Goal: Information Seeking & Learning: Learn about a topic

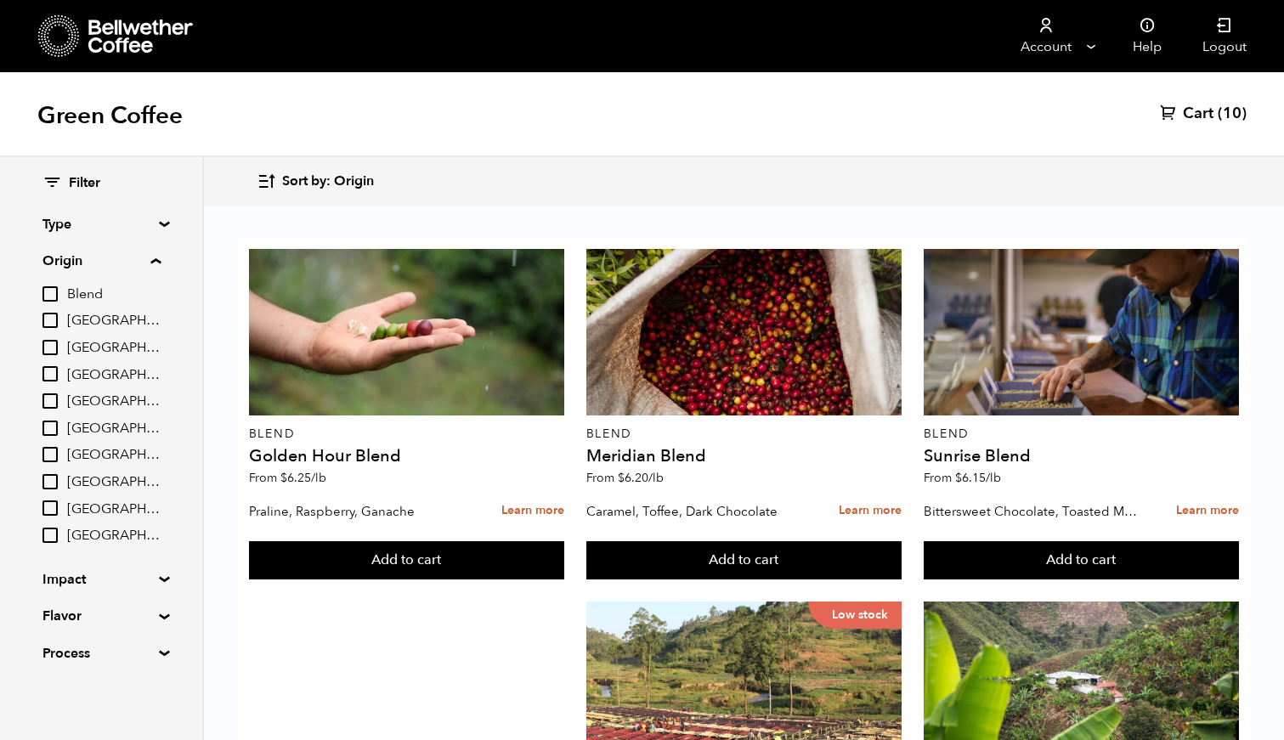
scroll to position [916, 0]
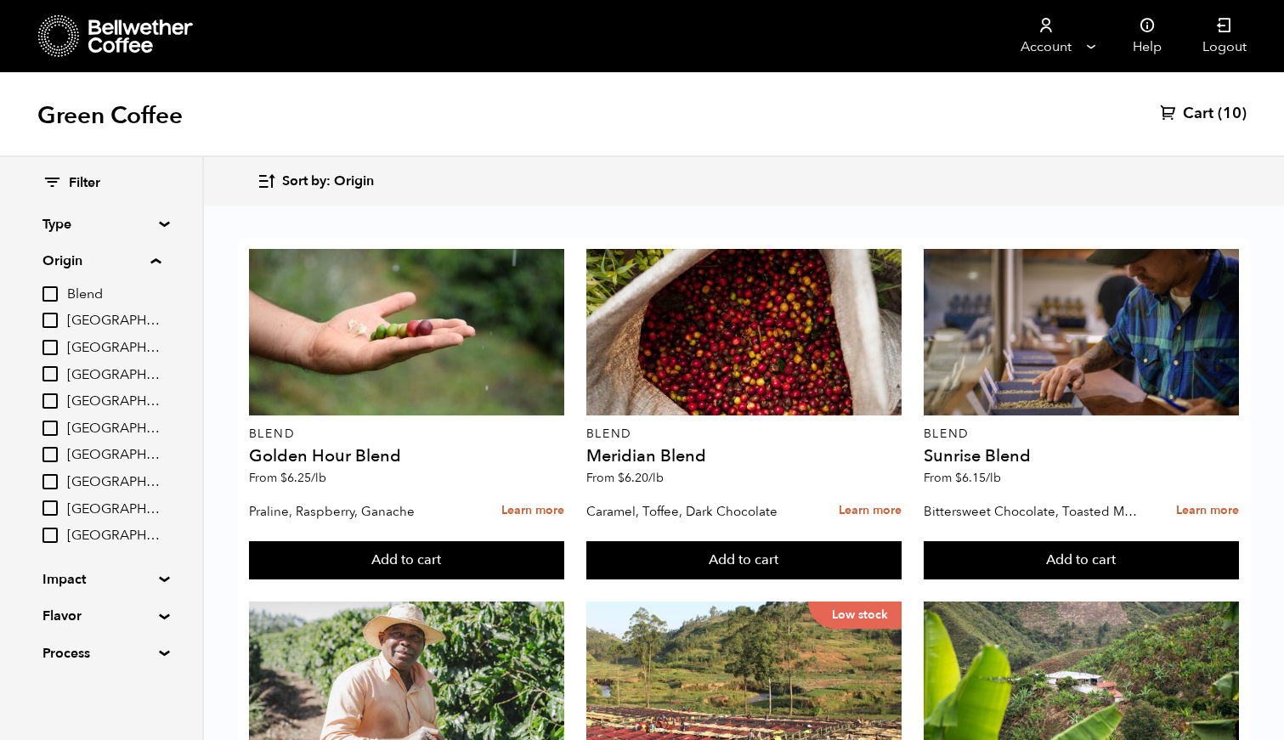
click at [50, 461] on input "[GEOGRAPHIC_DATA]" at bounding box center [49, 454] width 15 height 15
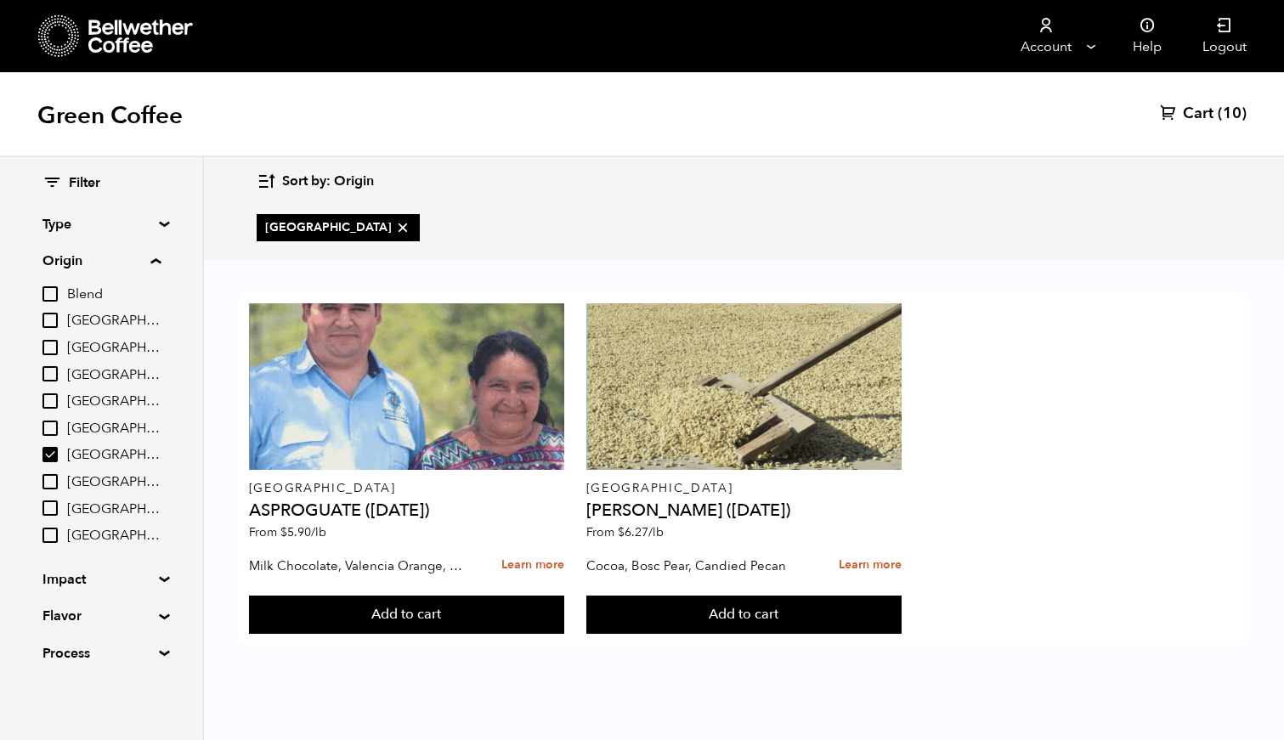
scroll to position [0, 0]
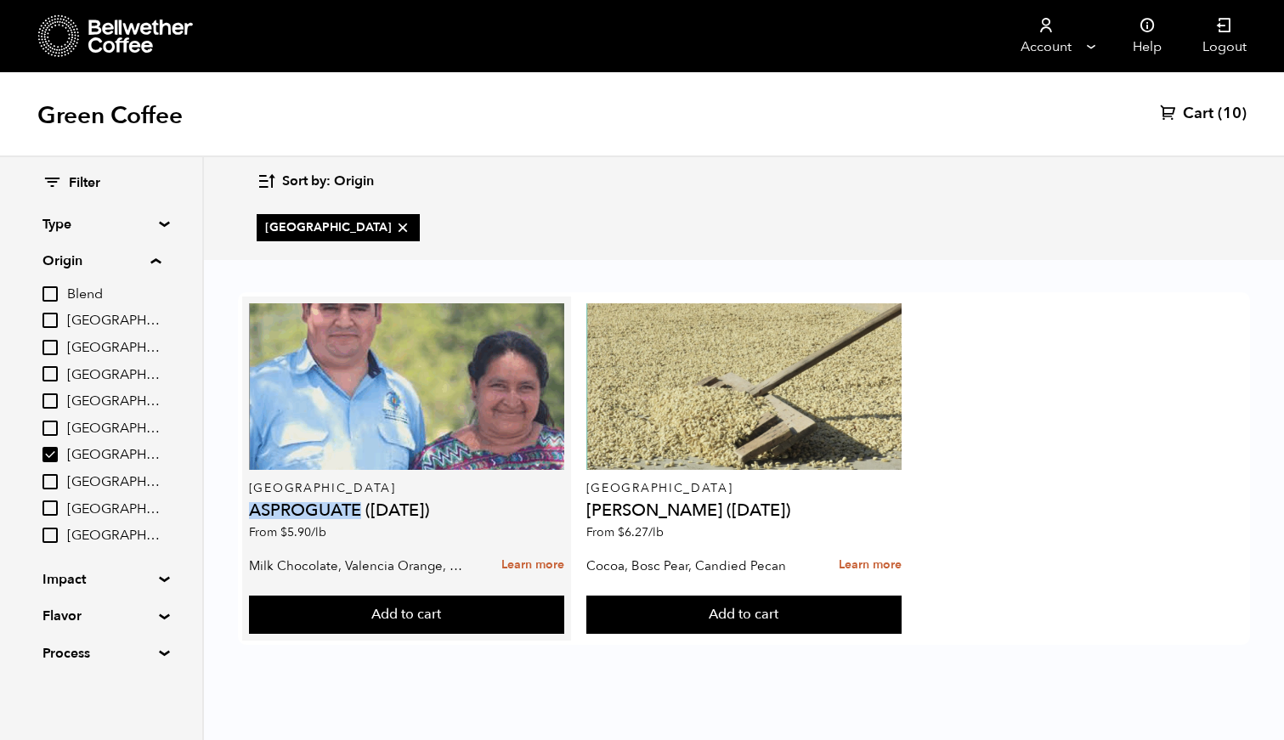
drag, startPoint x: 362, startPoint y: 508, endPoint x: 253, endPoint y: 515, distance: 108.9
click at [253, 515] on h4 "ASPROGUATE ([DATE])" at bounding box center [406, 510] width 315 height 17
copy h4 "ASPROGUATE"
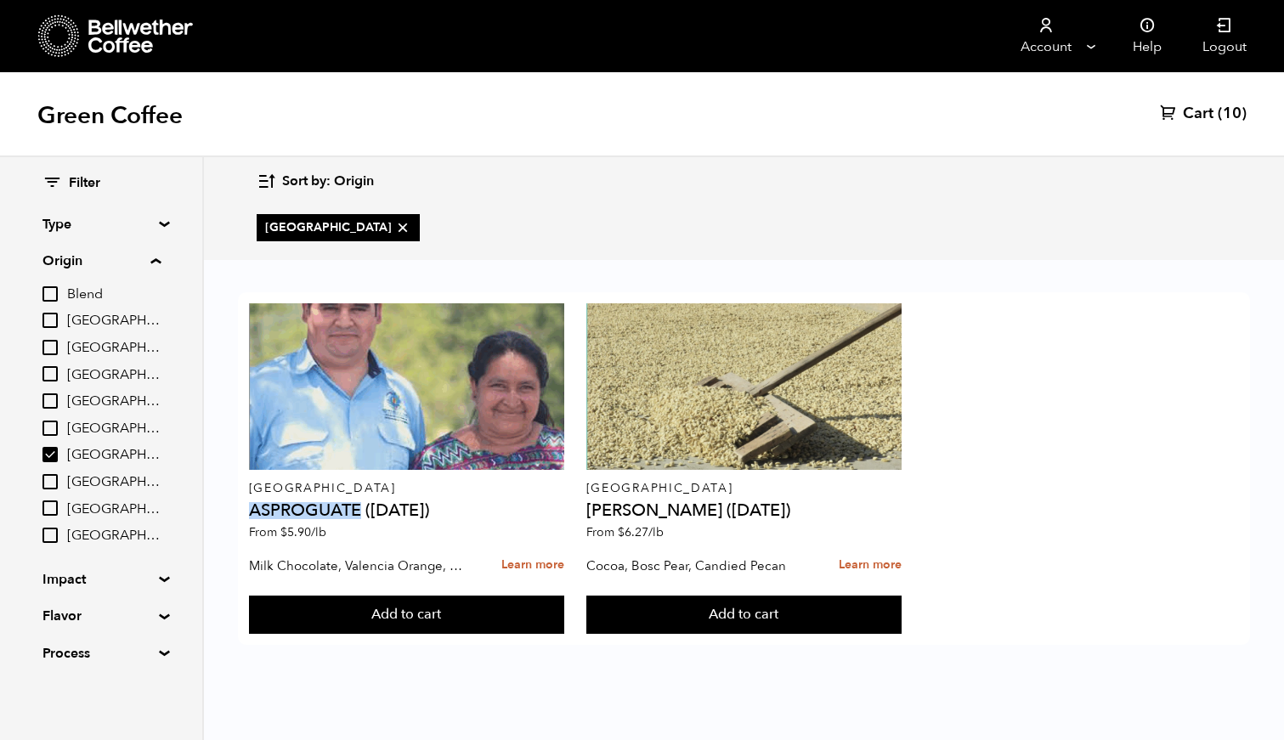
click at [51, 460] on input "[GEOGRAPHIC_DATA]" at bounding box center [49, 454] width 15 height 15
checkbox input "false"
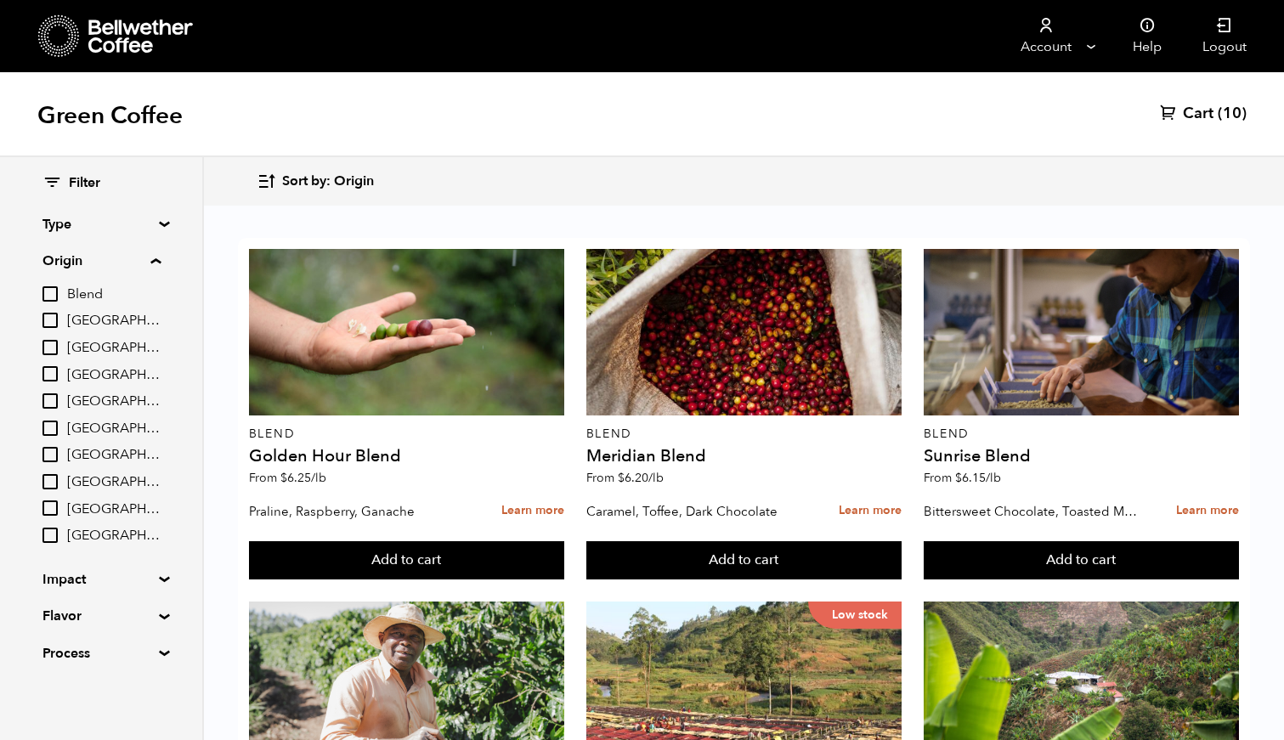
click at [49, 396] on input "[GEOGRAPHIC_DATA]" at bounding box center [49, 400] width 15 height 15
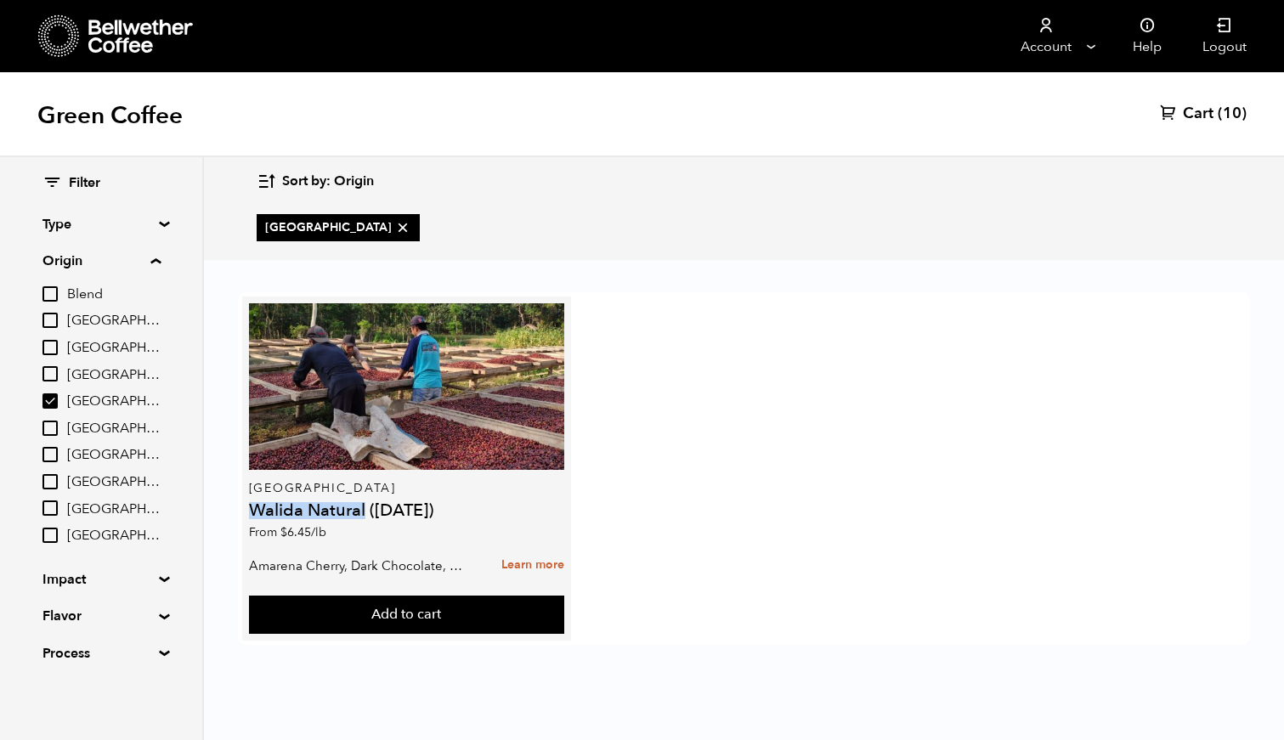
drag, startPoint x: 249, startPoint y: 510, endPoint x: 363, endPoint y: 516, distance: 114.0
click at [363, 516] on h4 "Walida Natural ([DATE])" at bounding box center [406, 510] width 315 height 17
copy h4 "Walida Natural"
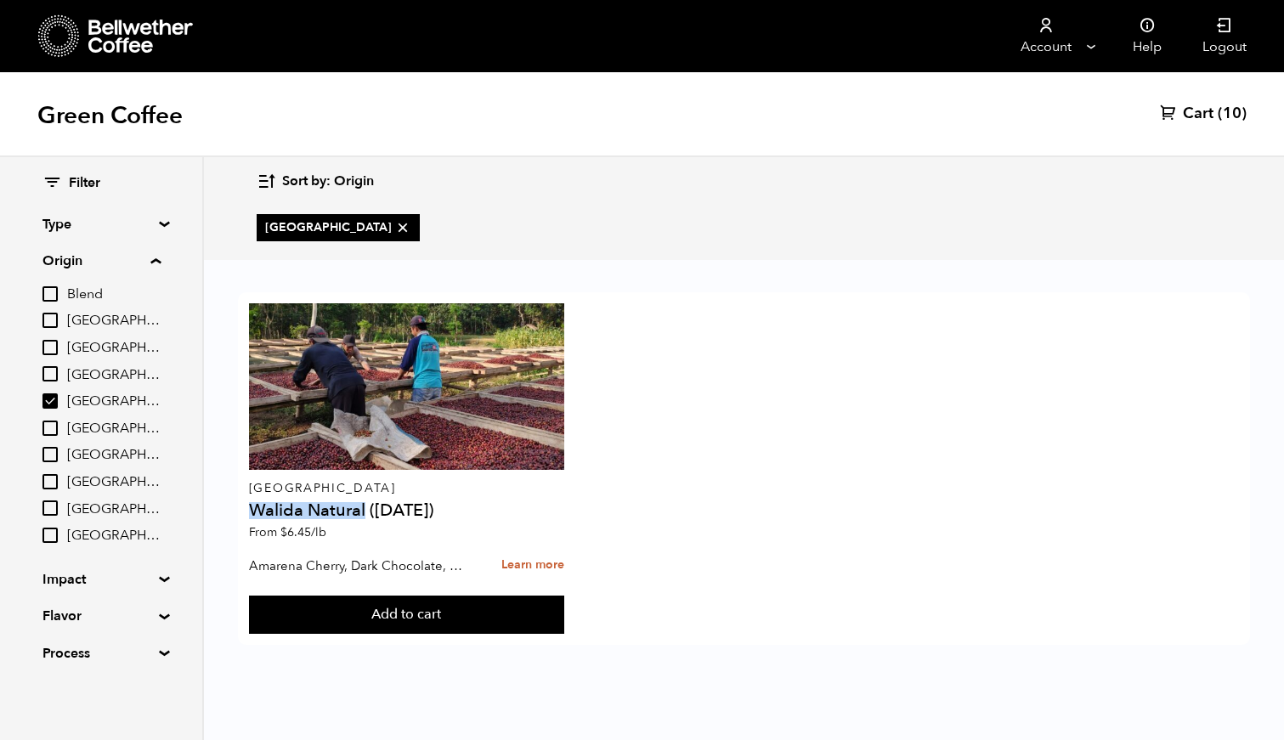
click at [50, 395] on input "[GEOGRAPHIC_DATA]" at bounding box center [49, 400] width 15 height 15
checkbox input "false"
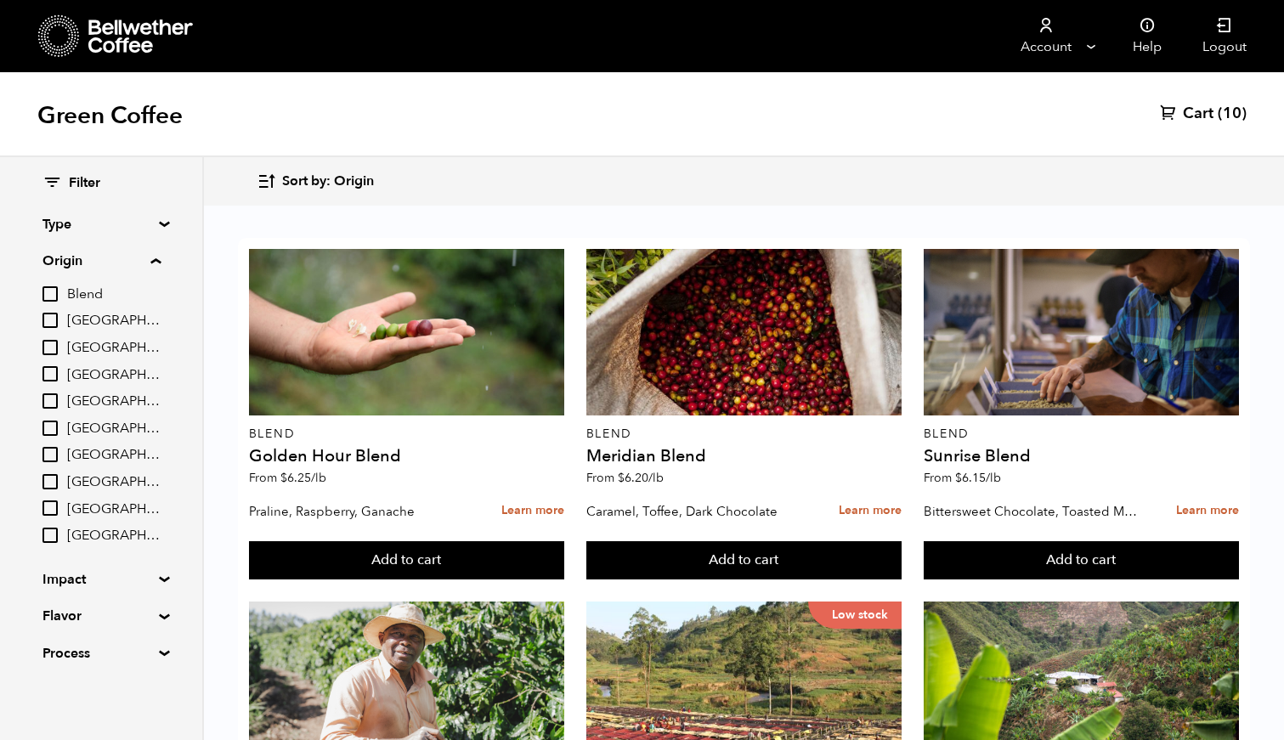
click at [54, 429] on input "[GEOGRAPHIC_DATA]" at bounding box center [49, 428] width 15 height 15
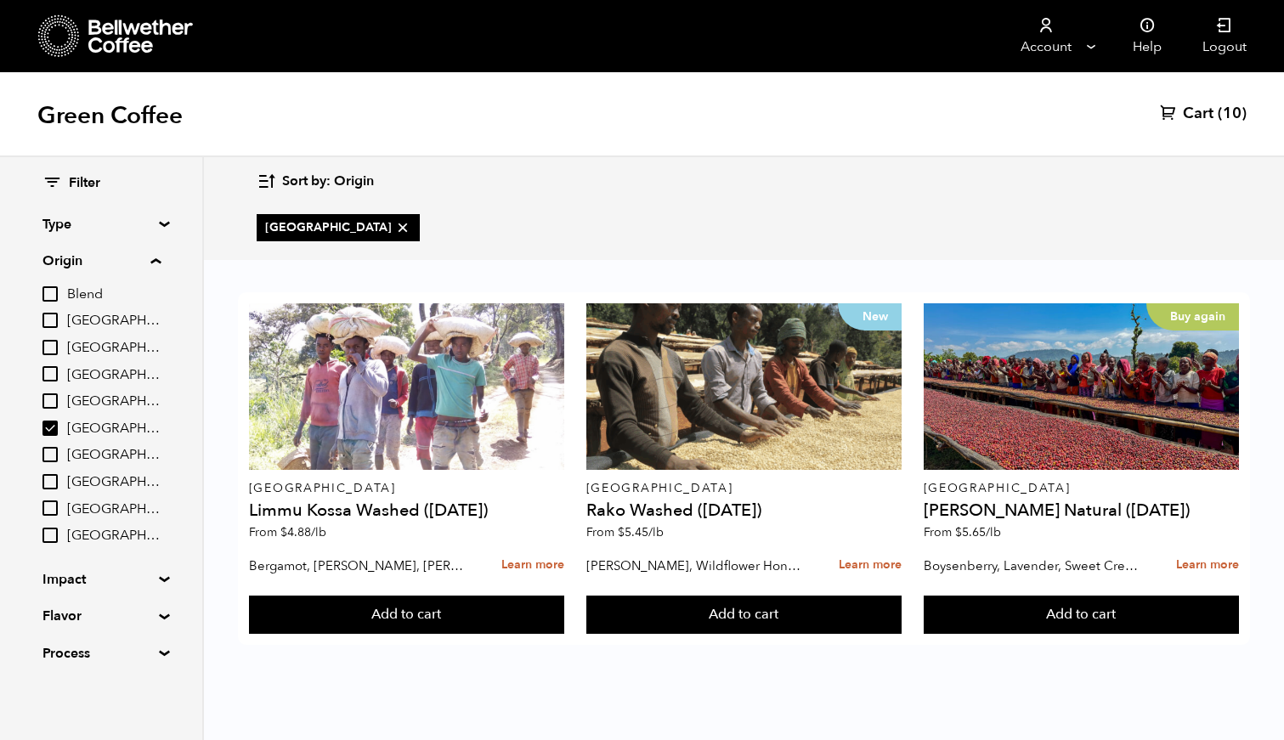
click at [51, 429] on input "[GEOGRAPHIC_DATA]" at bounding box center [49, 428] width 15 height 15
checkbox input "false"
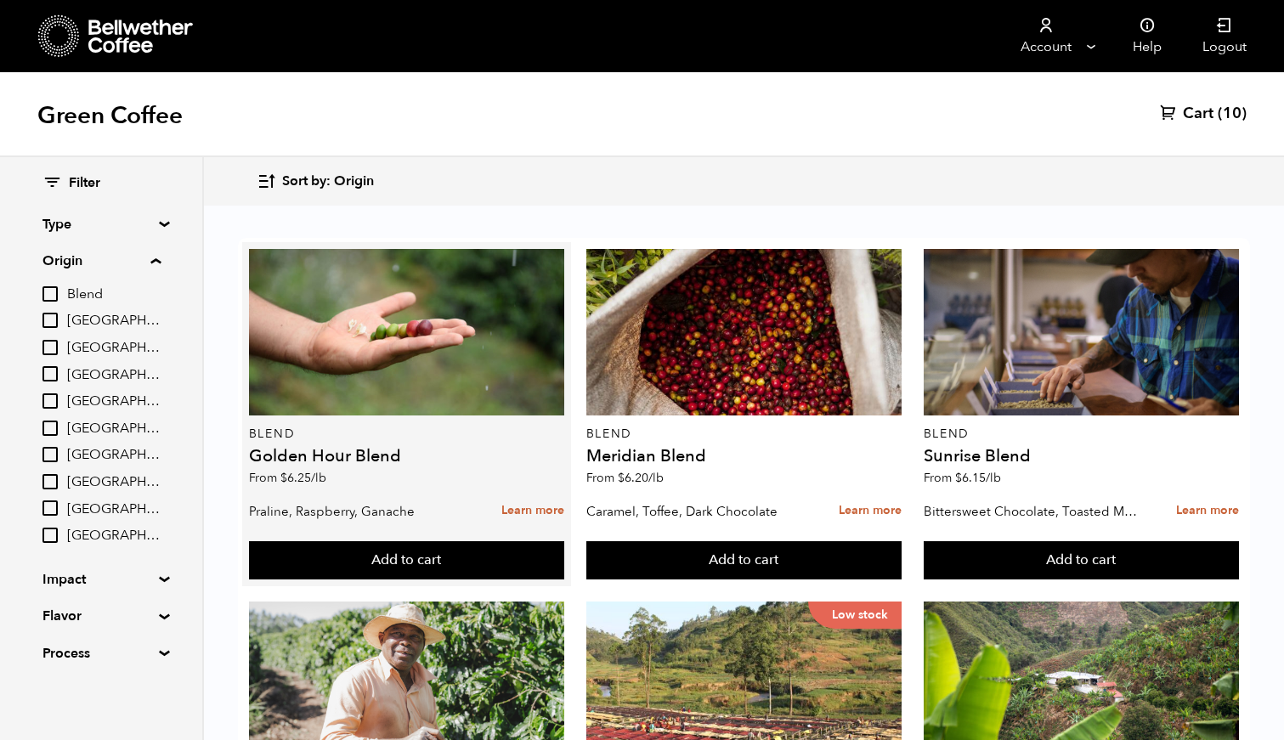
scroll to position [1036, 0]
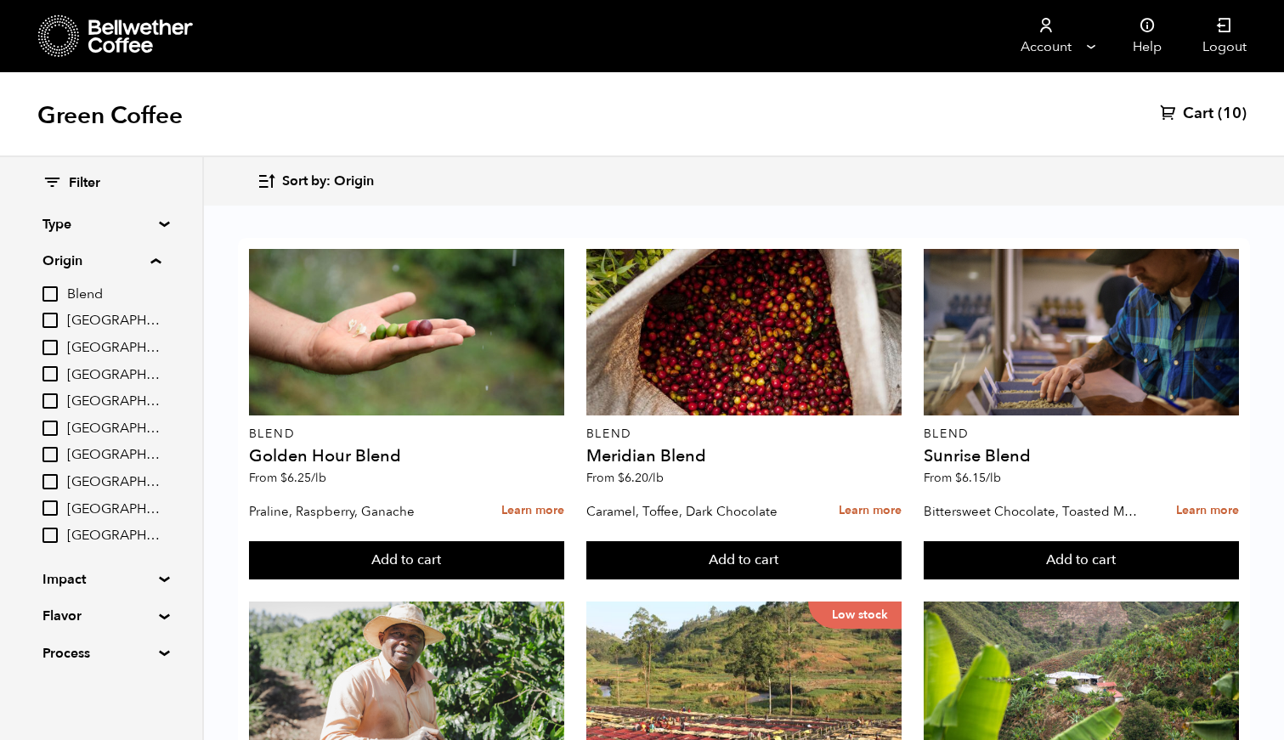
click at [54, 487] on input "[GEOGRAPHIC_DATA]" at bounding box center [49, 481] width 15 height 15
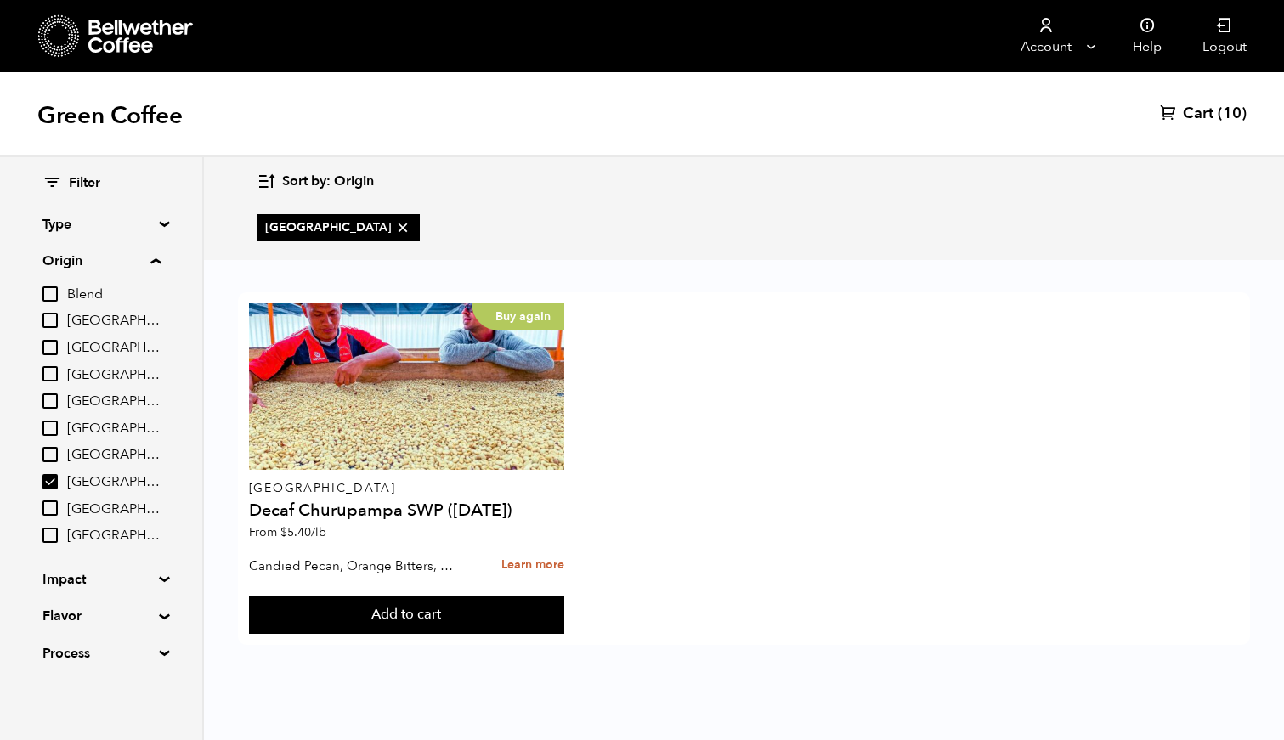
scroll to position [0, 0]
click at [54, 487] on input "[GEOGRAPHIC_DATA]" at bounding box center [49, 481] width 15 height 15
checkbox input "false"
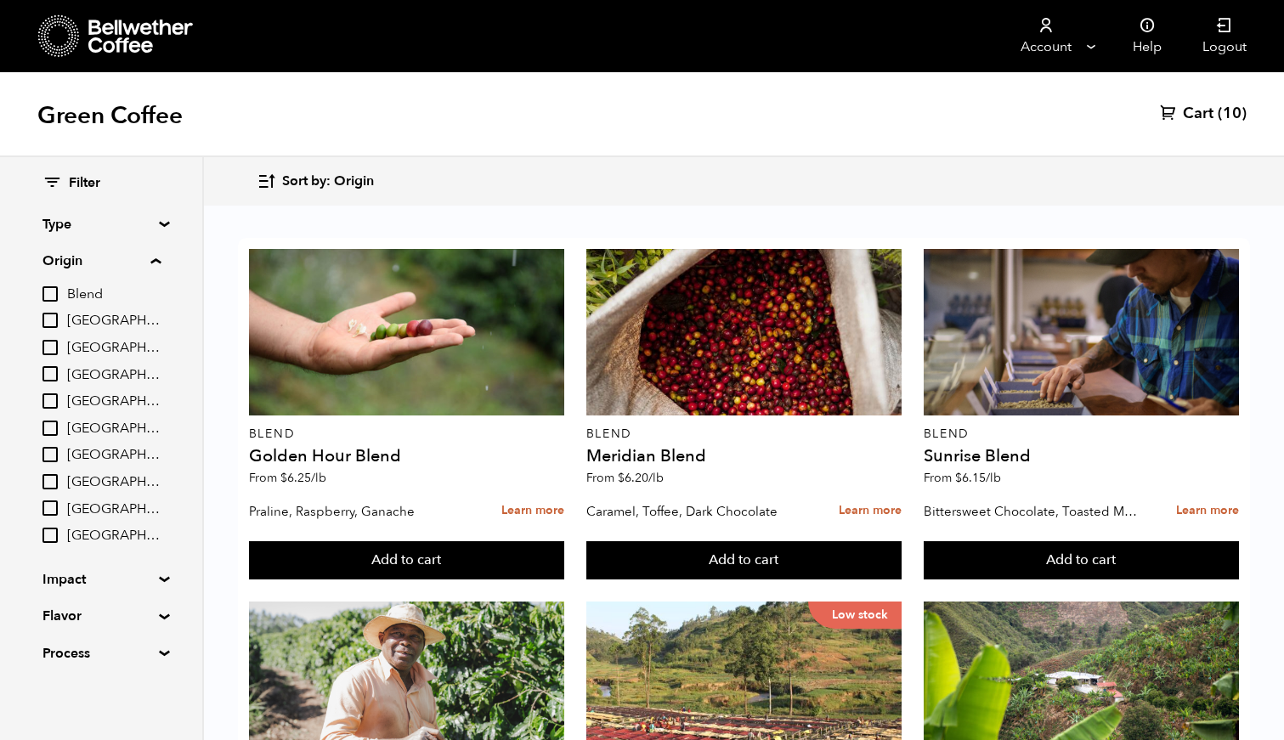
click at [54, 456] on input "[GEOGRAPHIC_DATA]" at bounding box center [49, 454] width 15 height 15
checkbox input "true"
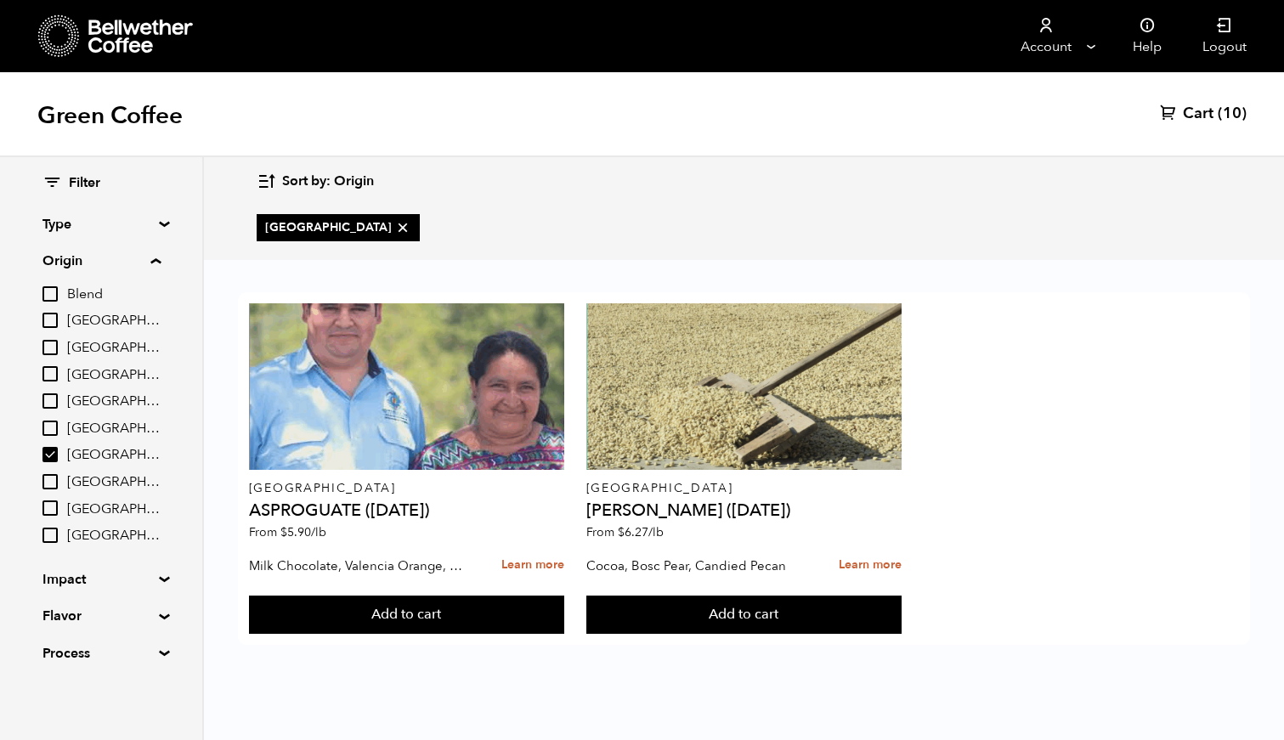
click at [54, 379] on input "[GEOGRAPHIC_DATA]" at bounding box center [49, 373] width 15 height 15
checkbox input "true"
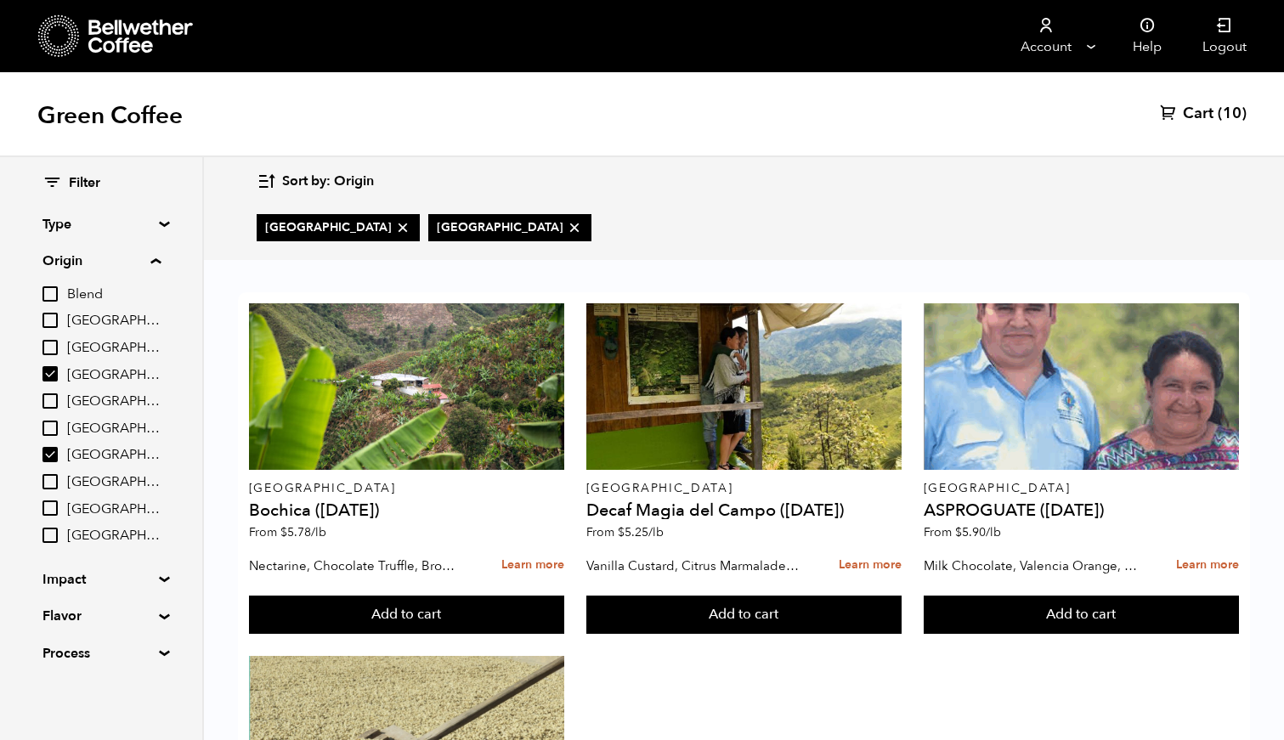
click at [54, 453] on input "[GEOGRAPHIC_DATA]" at bounding box center [49, 454] width 15 height 15
checkbox input "false"
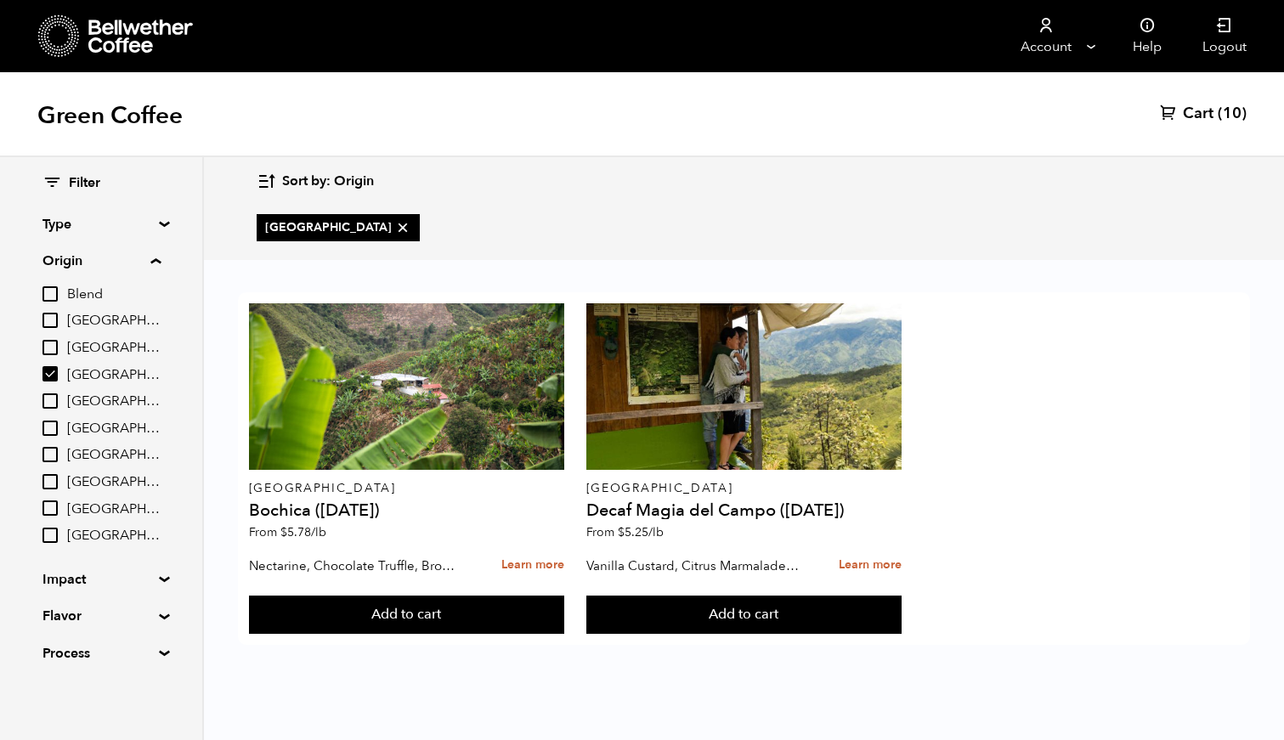
click at [51, 378] on input "[GEOGRAPHIC_DATA]" at bounding box center [49, 373] width 15 height 15
checkbox input "false"
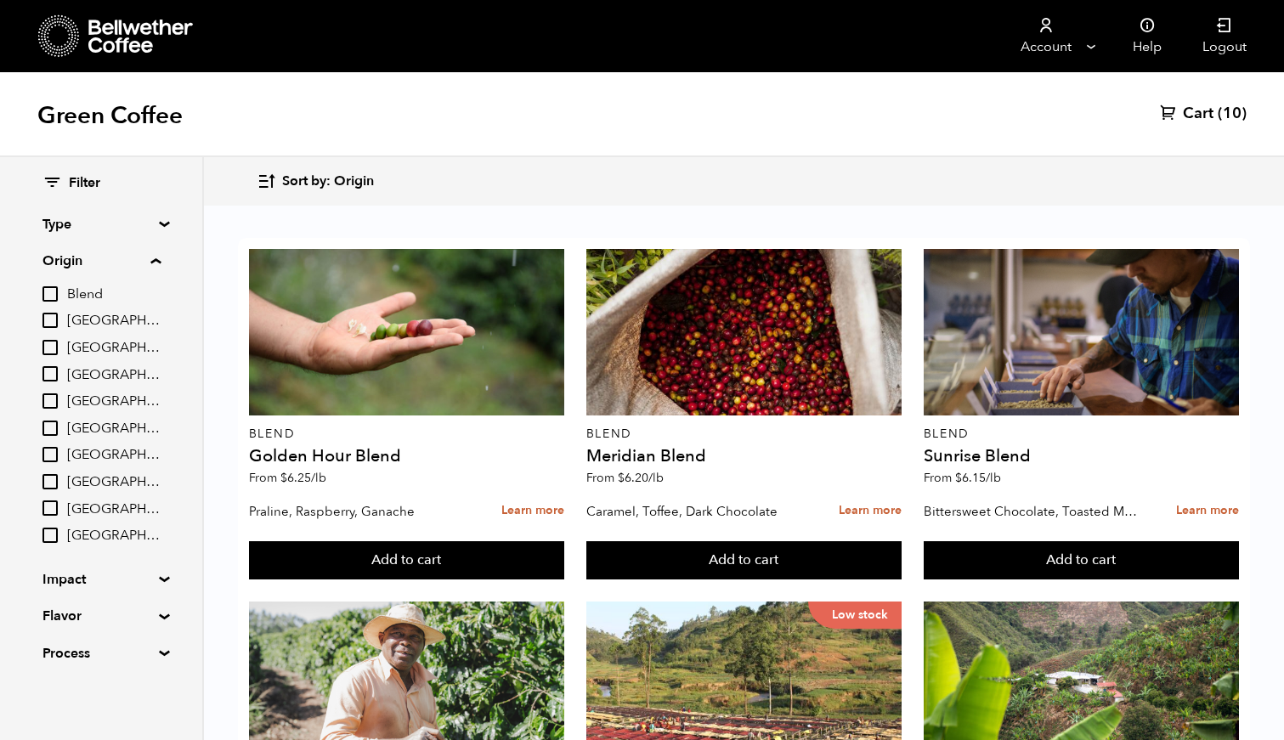
click at [51, 409] on input "[GEOGRAPHIC_DATA]" at bounding box center [49, 400] width 15 height 15
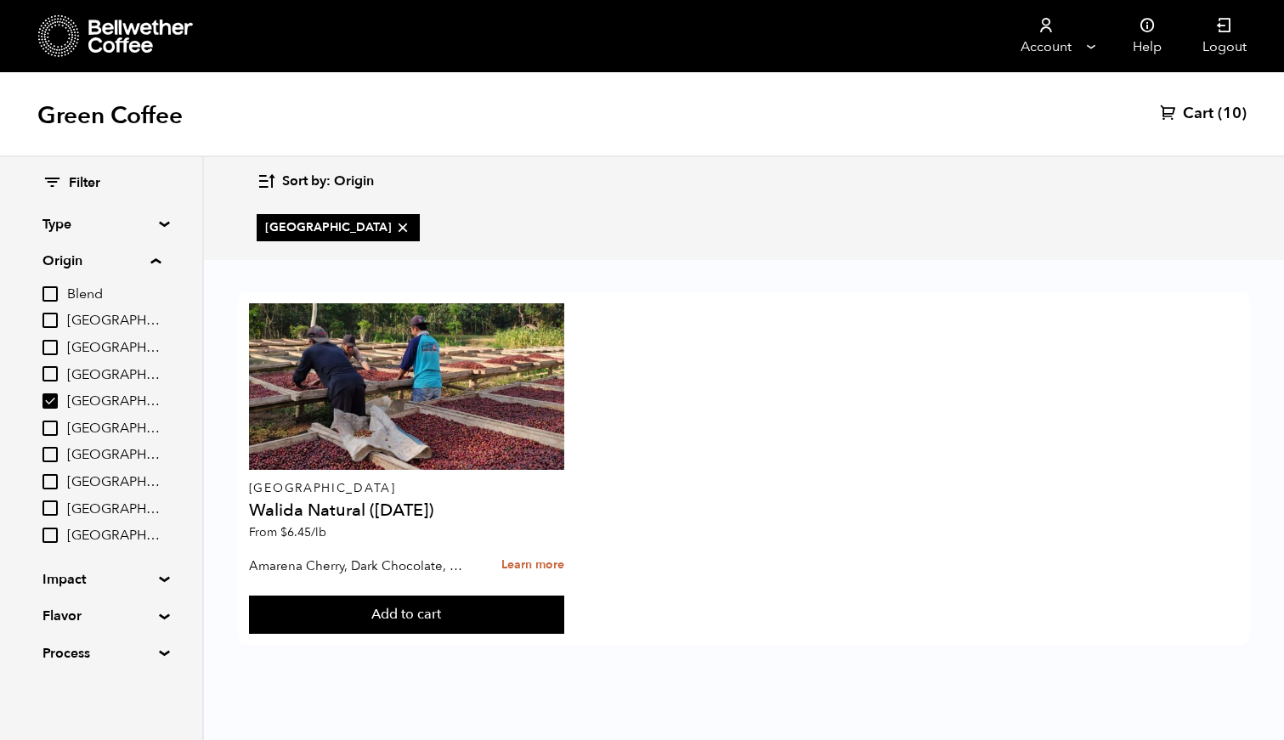
click at [58, 401] on input "[GEOGRAPHIC_DATA]" at bounding box center [49, 400] width 15 height 15
checkbox input "false"
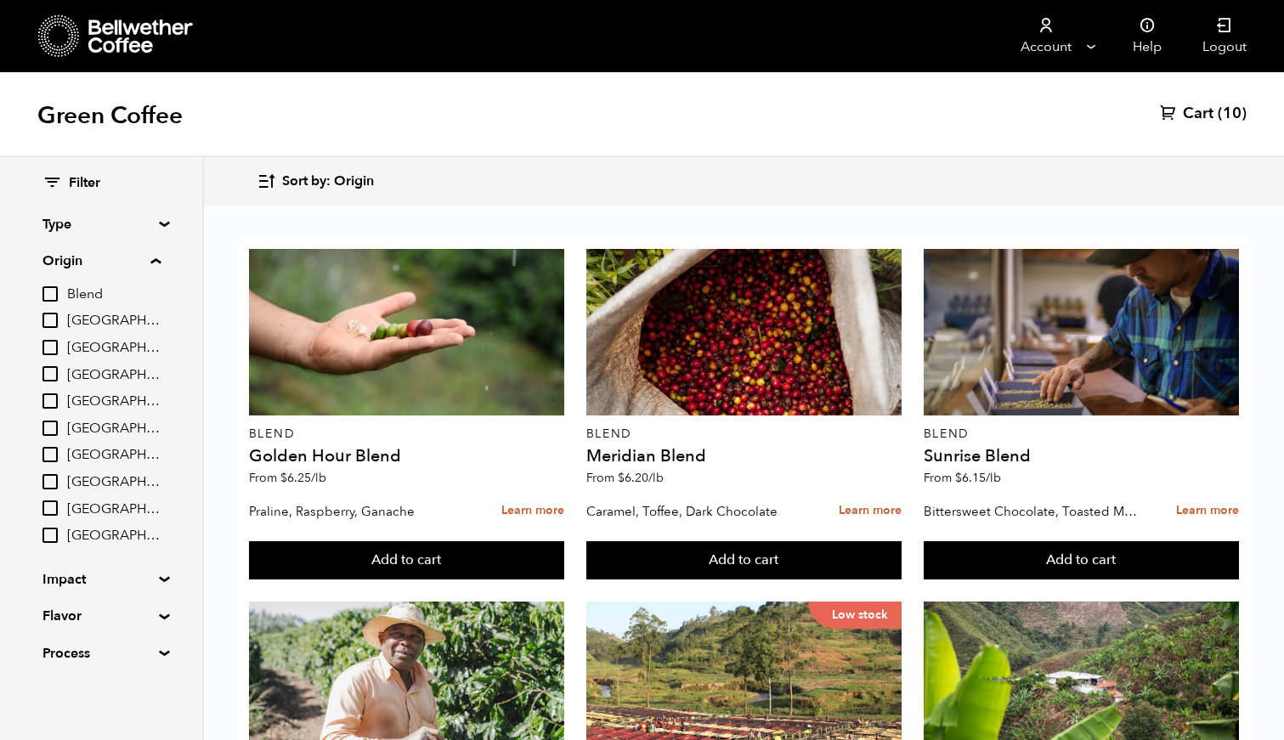
click at [56, 421] on input "[GEOGRAPHIC_DATA]" at bounding box center [49, 428] width 15 height 15
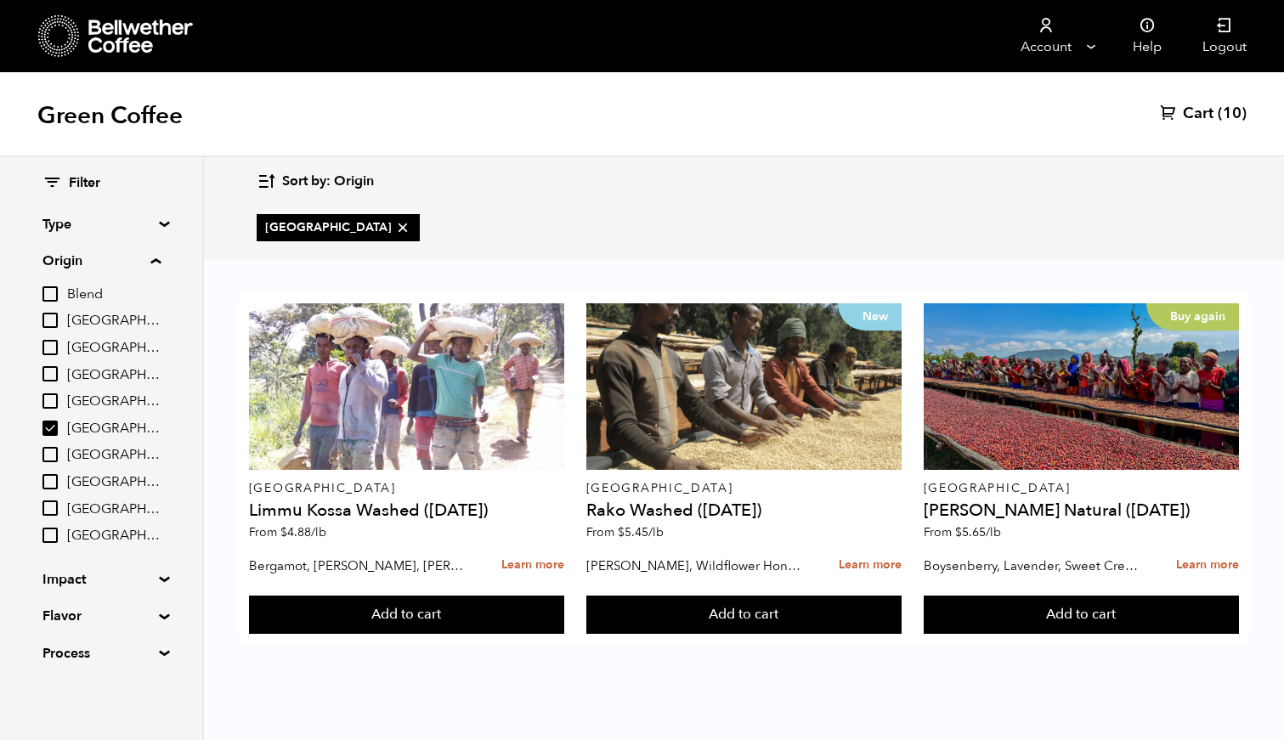
click at [55, 426] on input "[GEOGRAPHIC_DATA]" at bounding box center [49, 428] width 15 height 15
checkbox input "false"
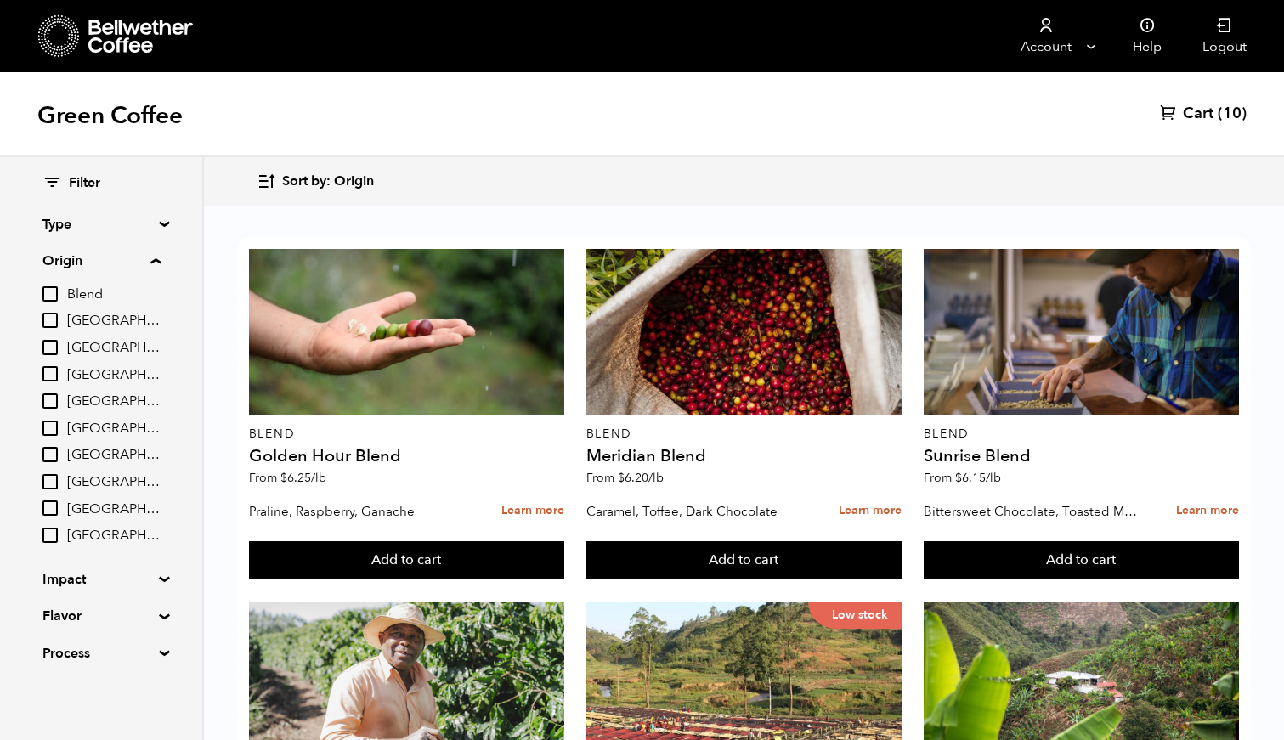
click at [53, 449] on input "[GEOGRAPHIC_DATA]" at bounding box center [49, 454] width 15 height 15
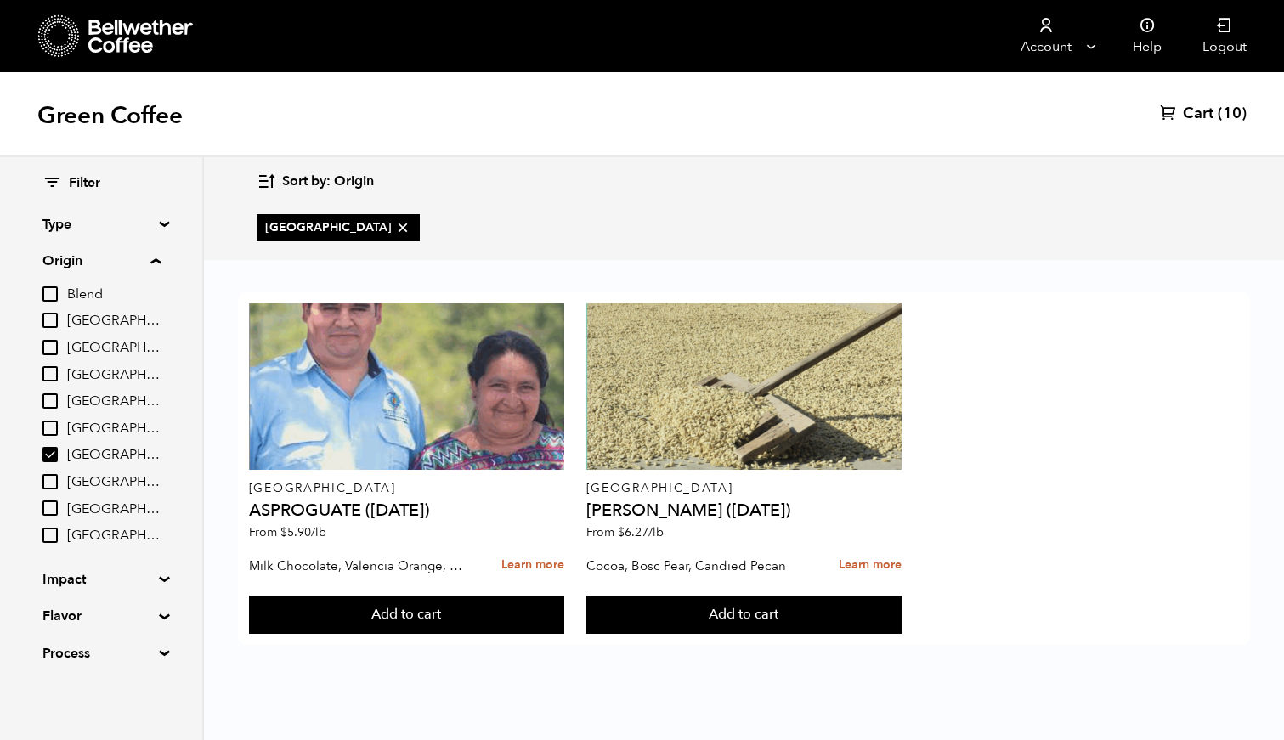
click at [51, 454] on input "[GEOGRAPHIC_DATA]" at bounding box center [49, 454] width 15 height 15
checkbox input "false"
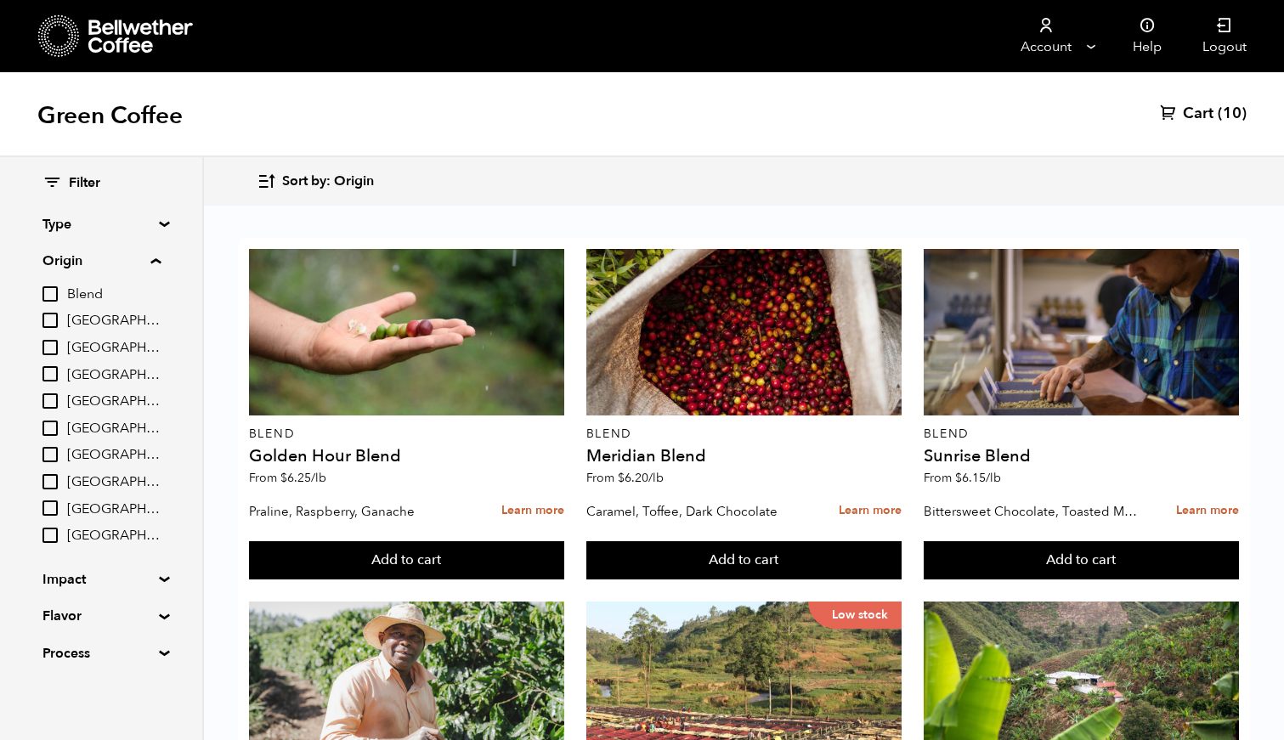
click at [51, 483] on input "[GEOGRAPHIC_DATA]" at bounding box center [49, 481] width 15 height 15
checkbox input "true"
